Goal: Task Accomplishment & Management: Manage account settings

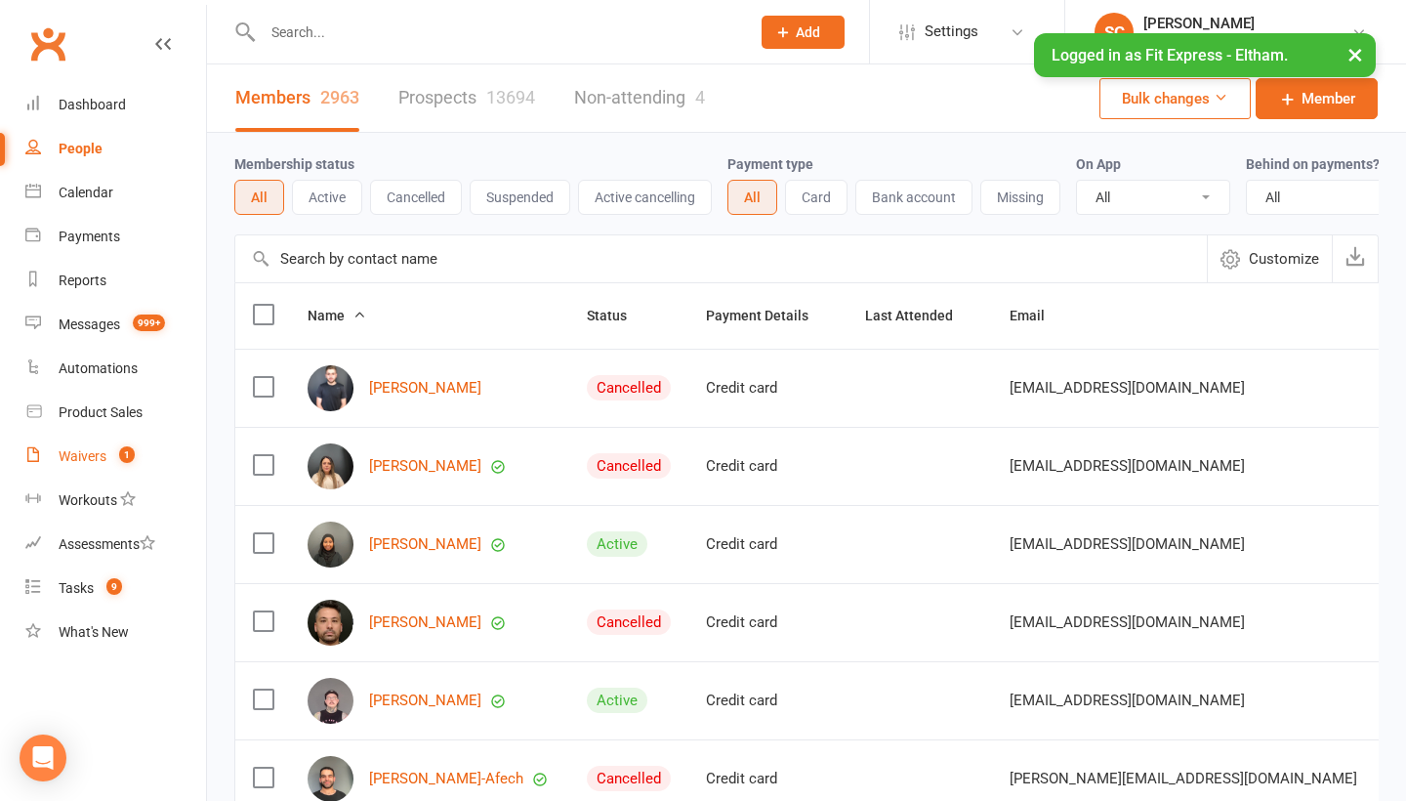
click at [102, 450] on div "Waivers" at bounding box center [83, 456] width 48 height 16
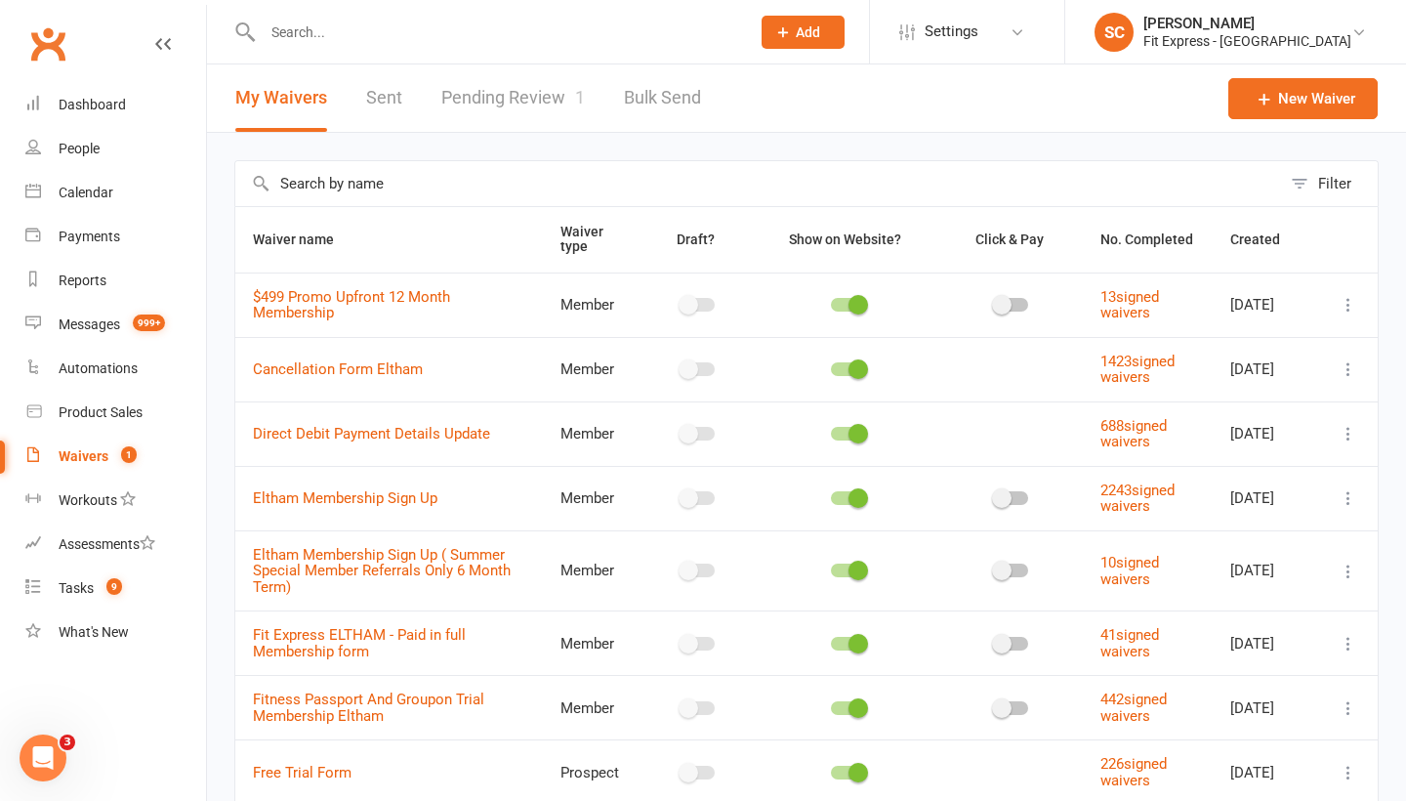
click at [493, 87] on link "Pending Review 1" at bounding box center [513, 97] width 144 height 67
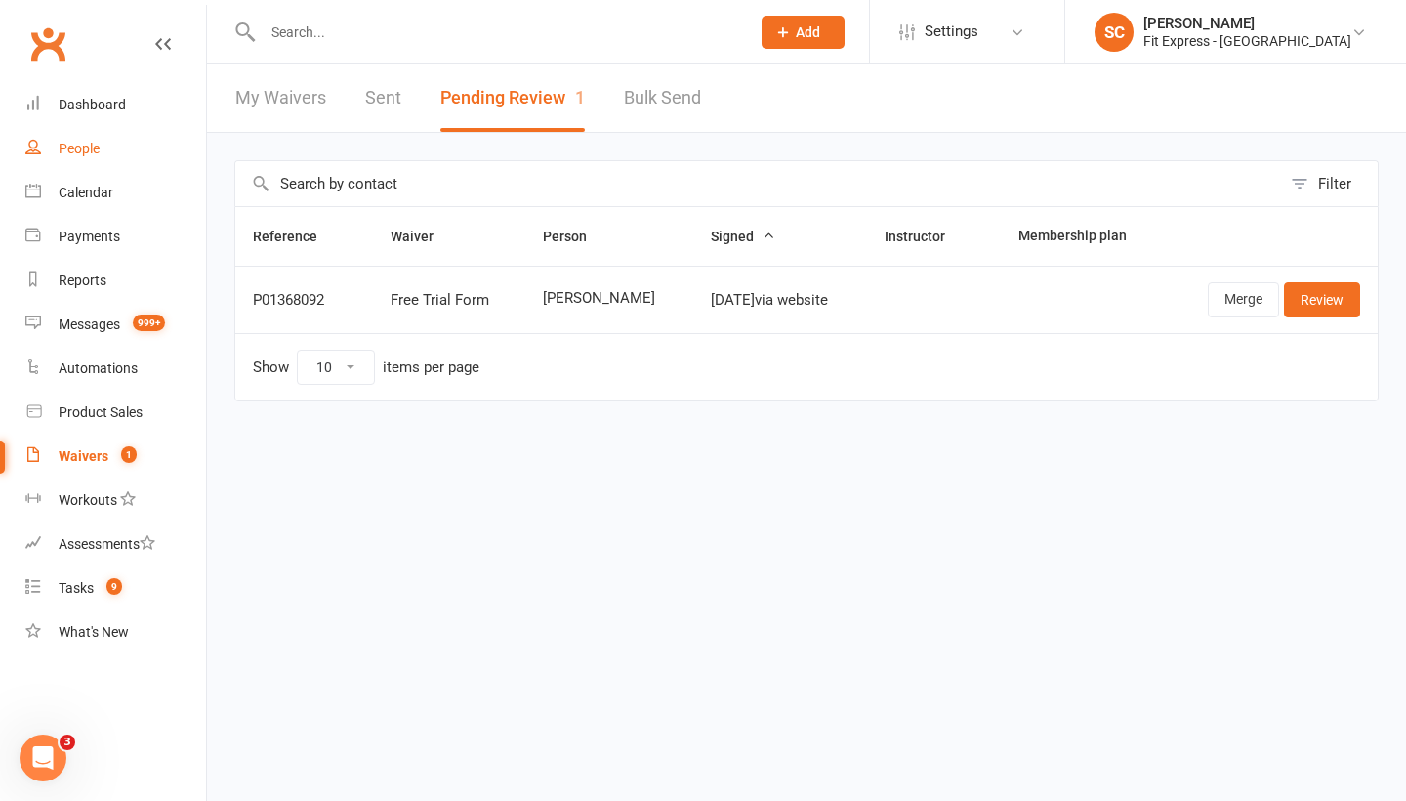
click at [81, 146] on div "People" at bounding box center [79, 149] width 41 height 16
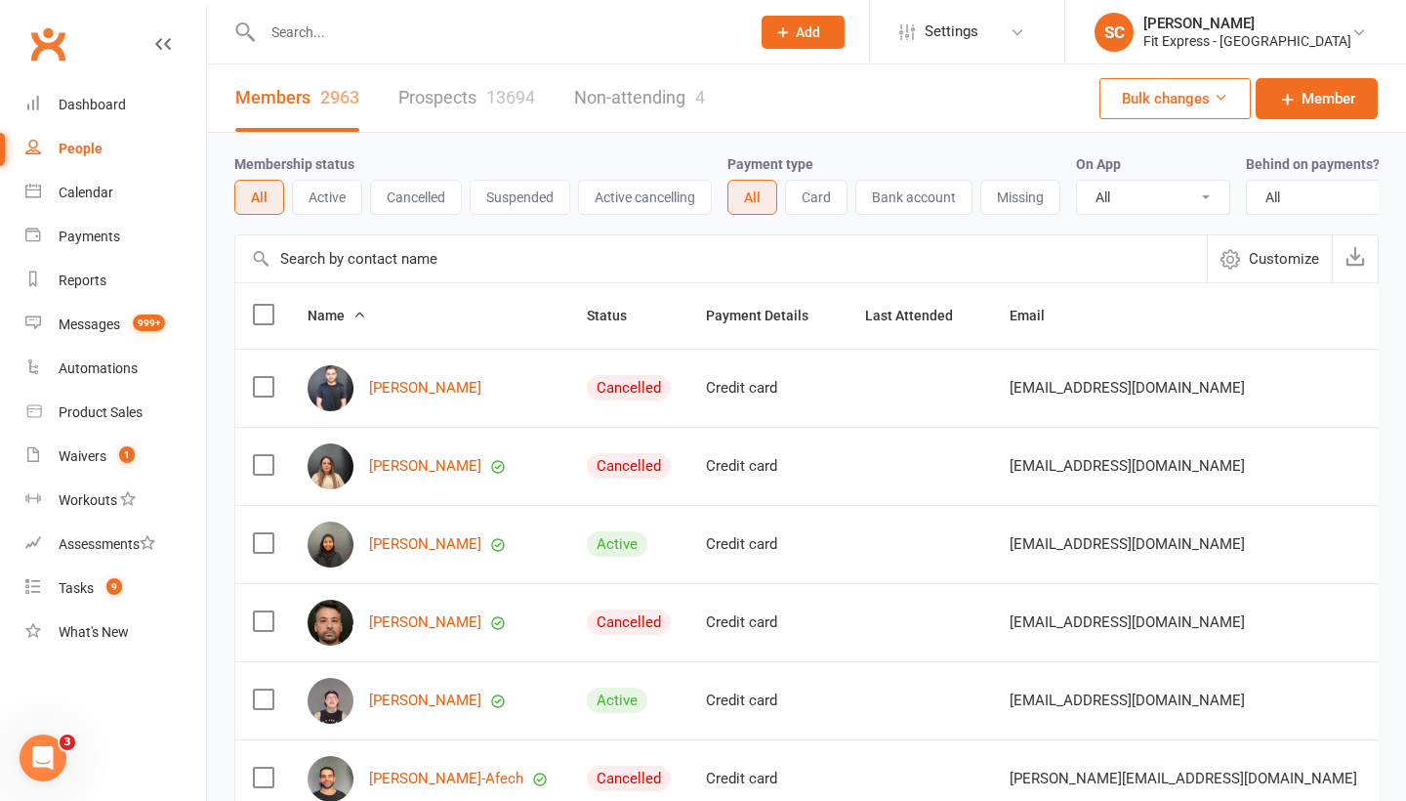
click at [330, 246] on input "text" at bounding box center [721, 258] width 972 height 47
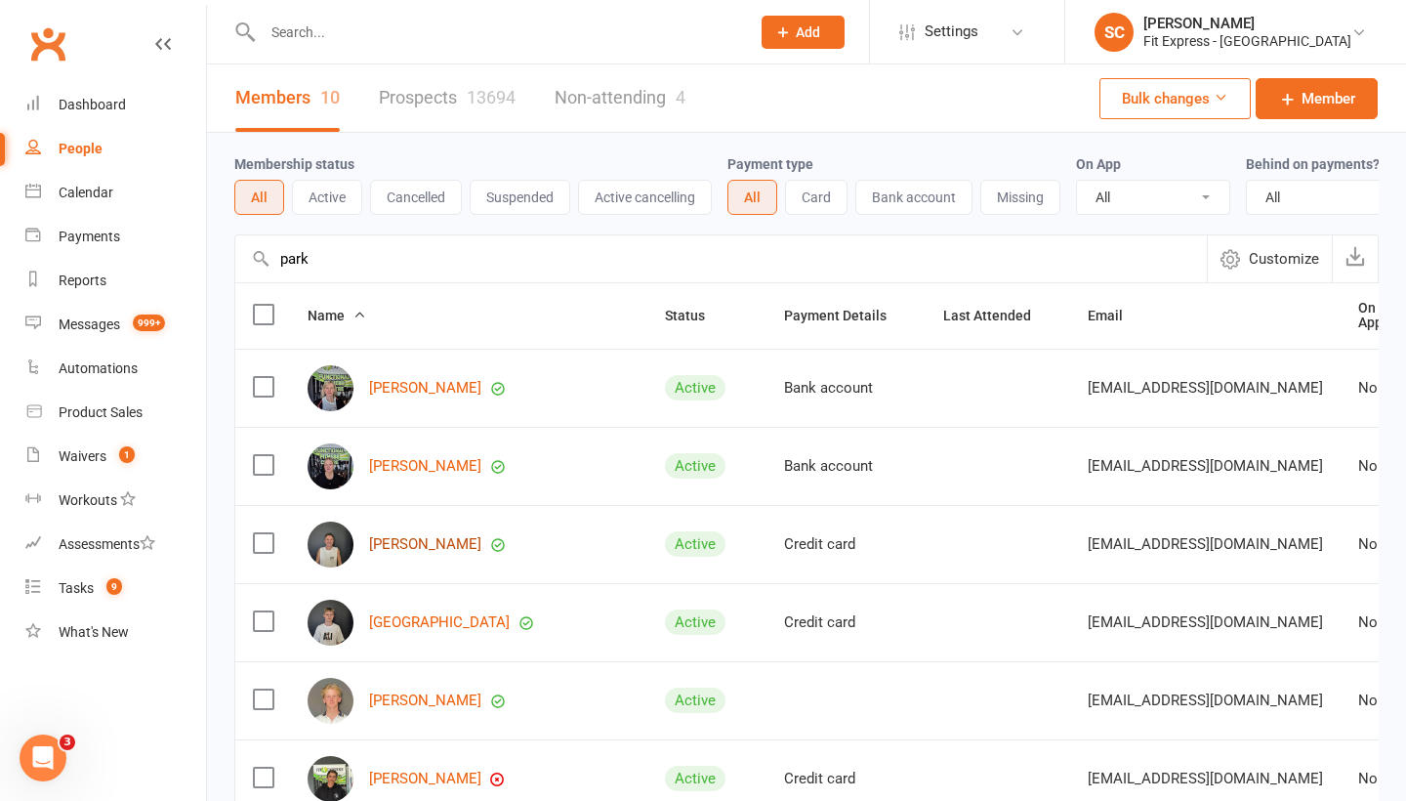
type input "park"
click at [382, 546] on link "[PERSON_NAME]" at bounding box center [425, 544] width 112 height 17
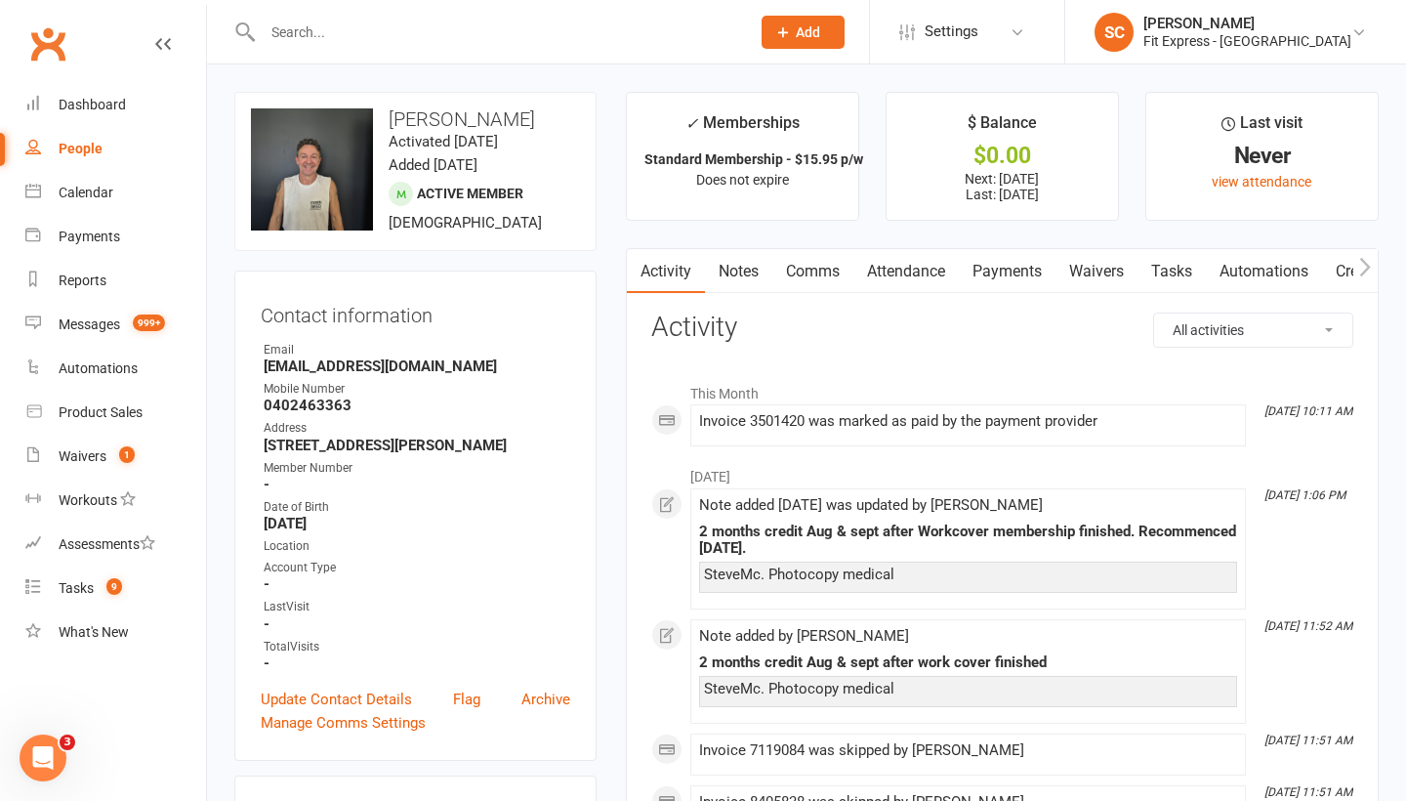
click at [764, 280] on link "Notes" at bounding box center [738, 271] width 67 height 45
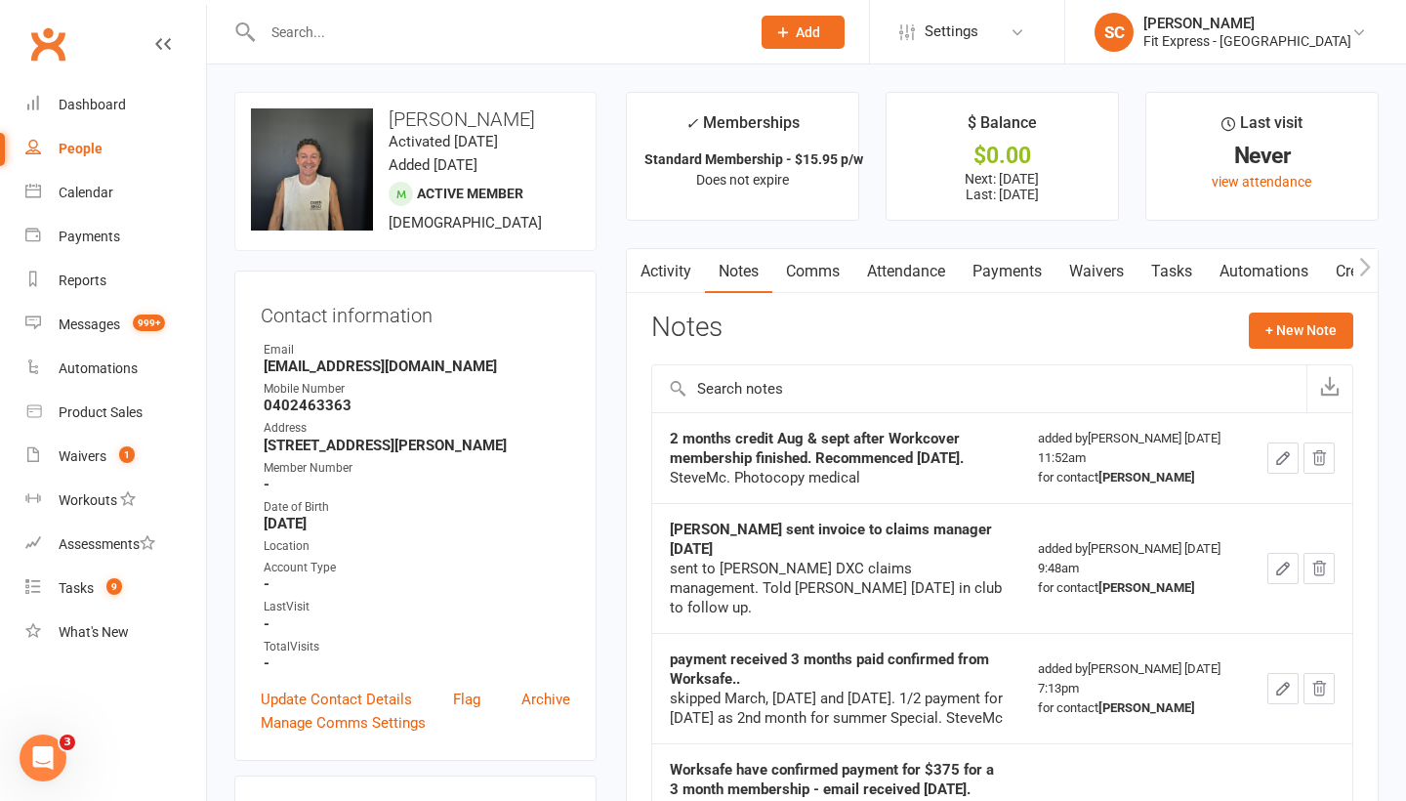
click at [999, 272] on link "Payments" at bounding box center [1007, 271] width 97 height 45
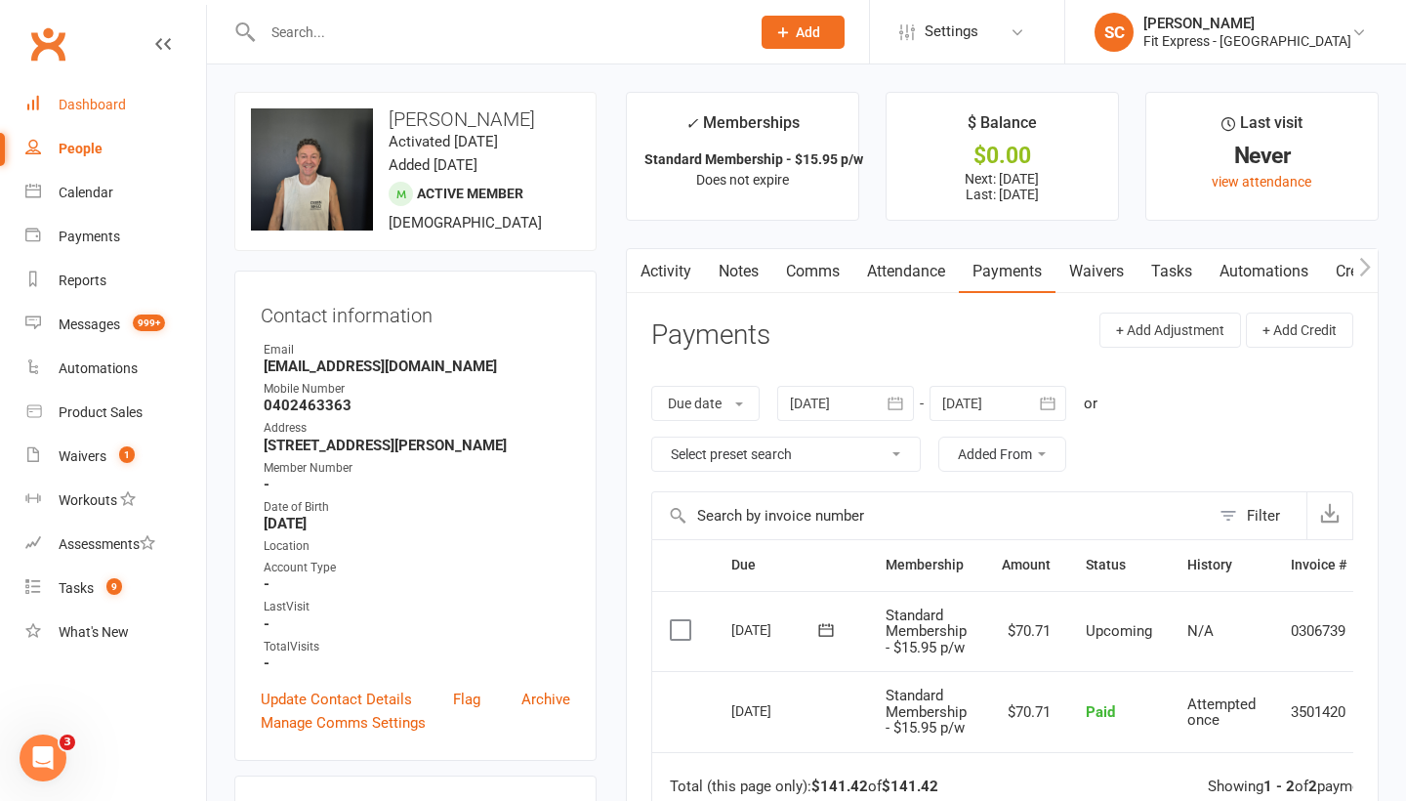
click at [90, 104] on div "Dashboard" at bounding box center [92, 105] width 67 height 16
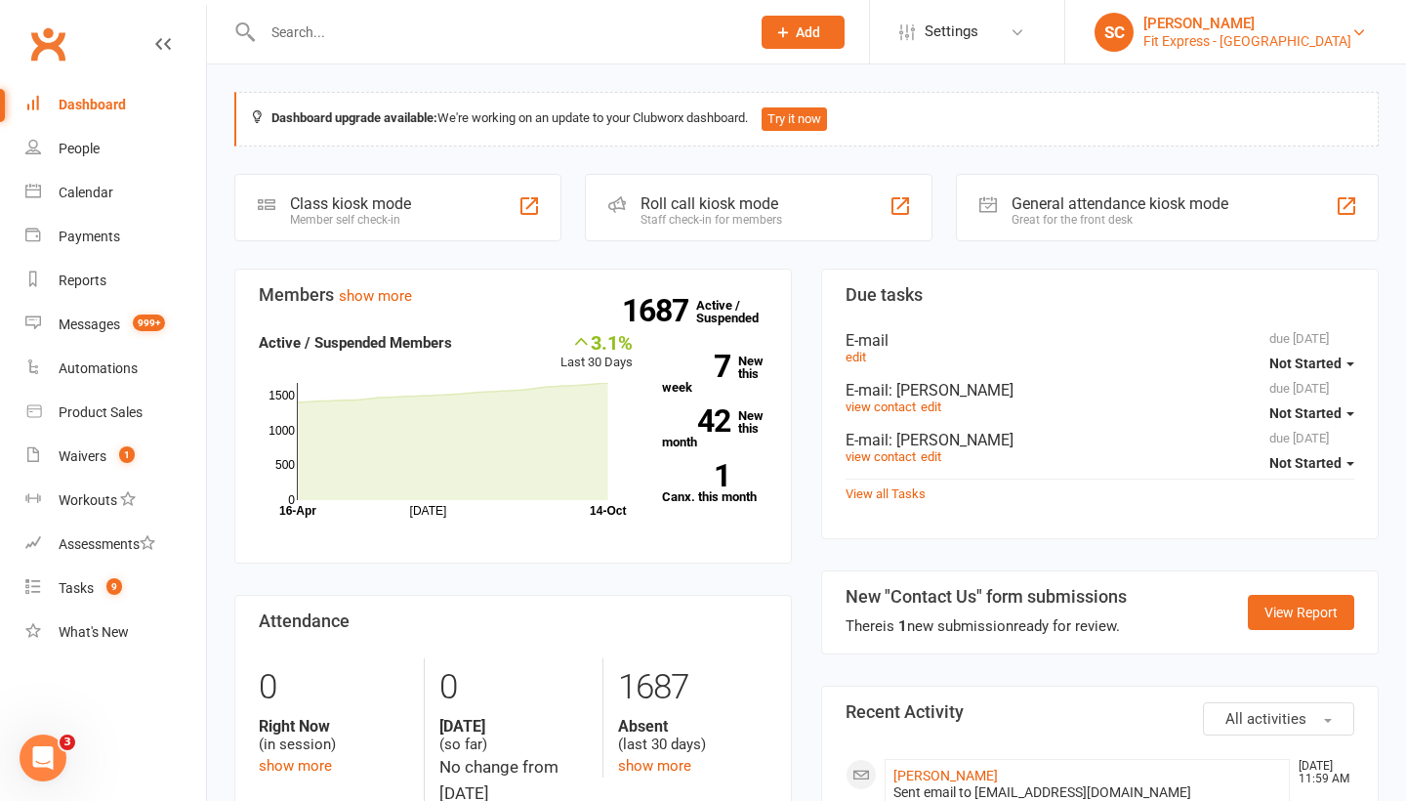
click at [1315, 38] on link "SC [PERSON_NAME] Fit Express - Eltham" at bounding box center [1236, 32] width 282 height 39
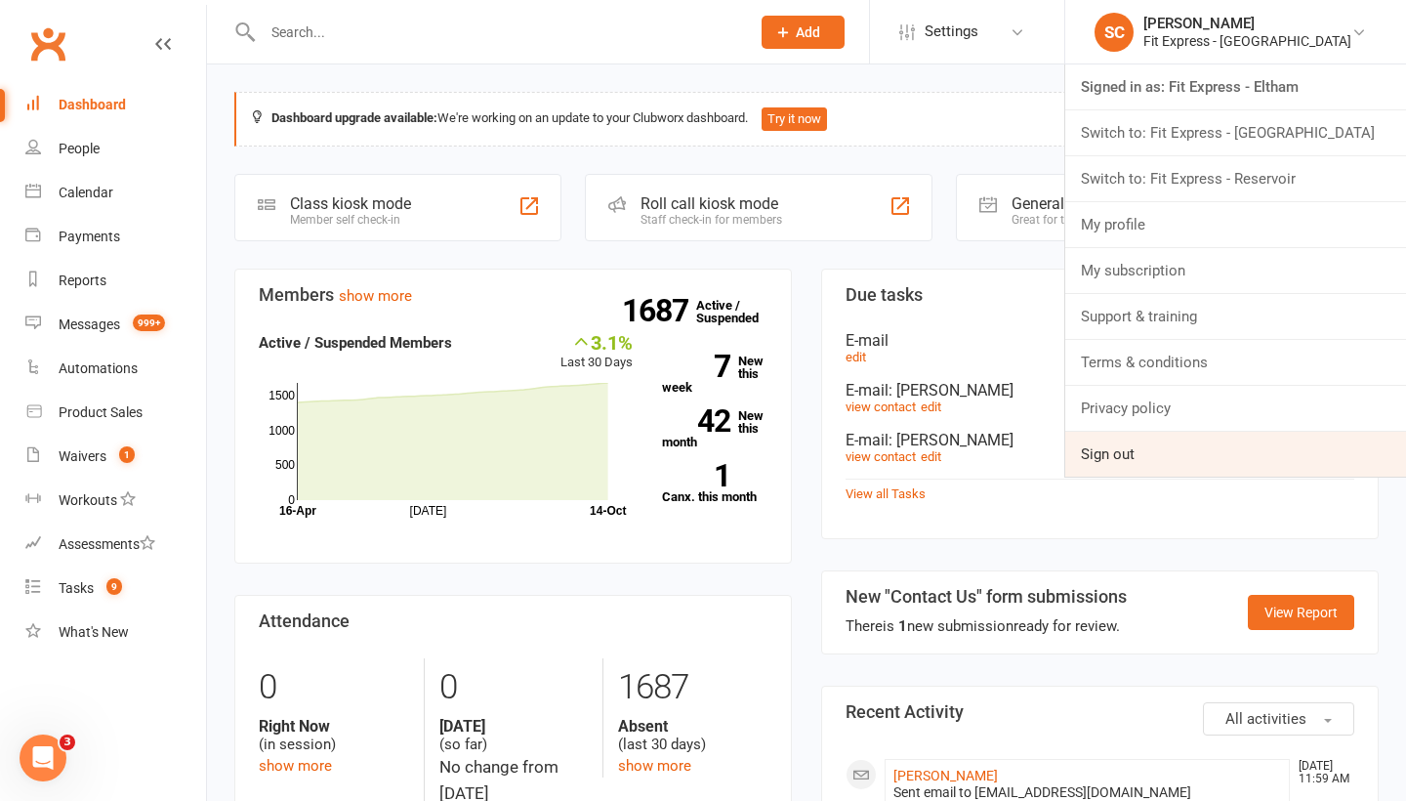
click at [1138, 442] on link "Sign out" at bounding box center [1235, 454] width 341 height 45
